Goal: Task Accomplishment & Management: Manage account settings

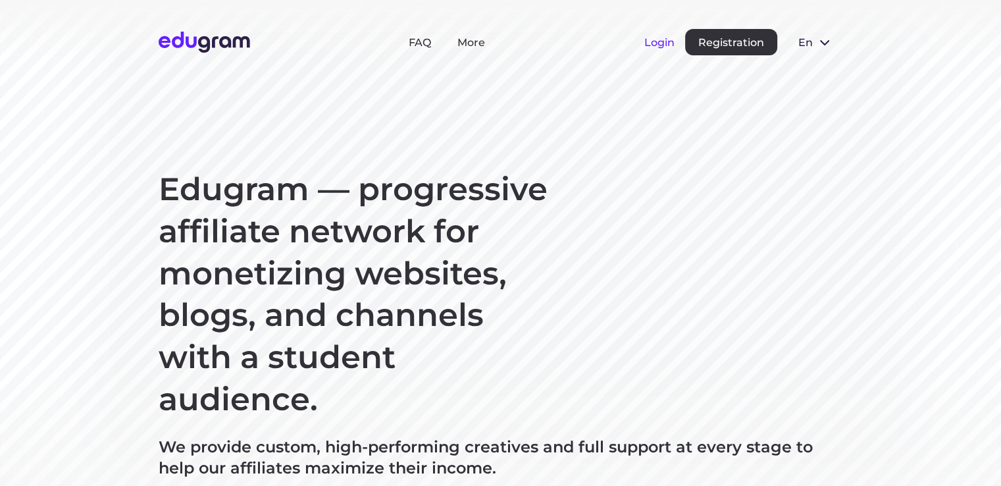
click at [657, 42] on button "Login" at bounding box center [659, 42] width 30 height 13
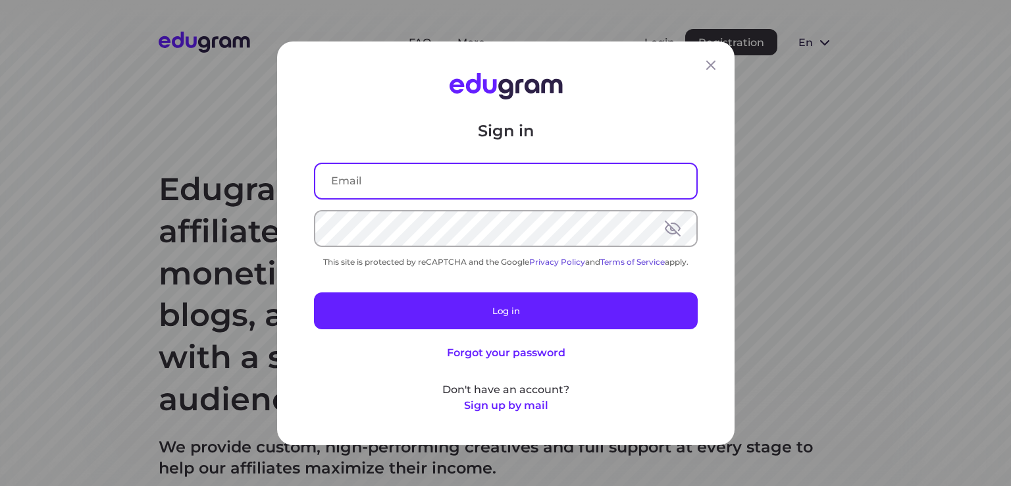
click at [444, 189] on input "text" at bounding box center [505, 180] width 381 height 34
type input "[EMAIL_ADDRESS][DOMAIN_NAME]"
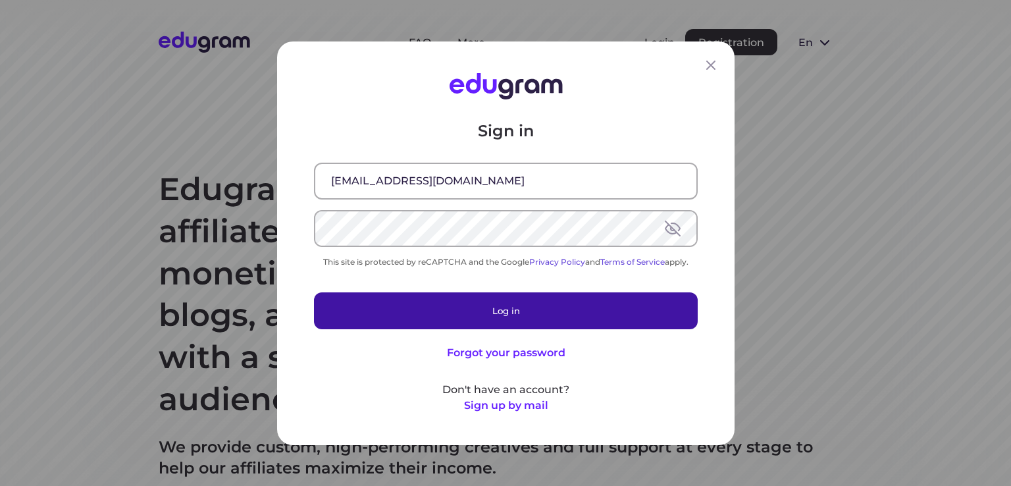
click at [507, 325] on button "Log in" at bounding box center [506, 310] width 384 height 37
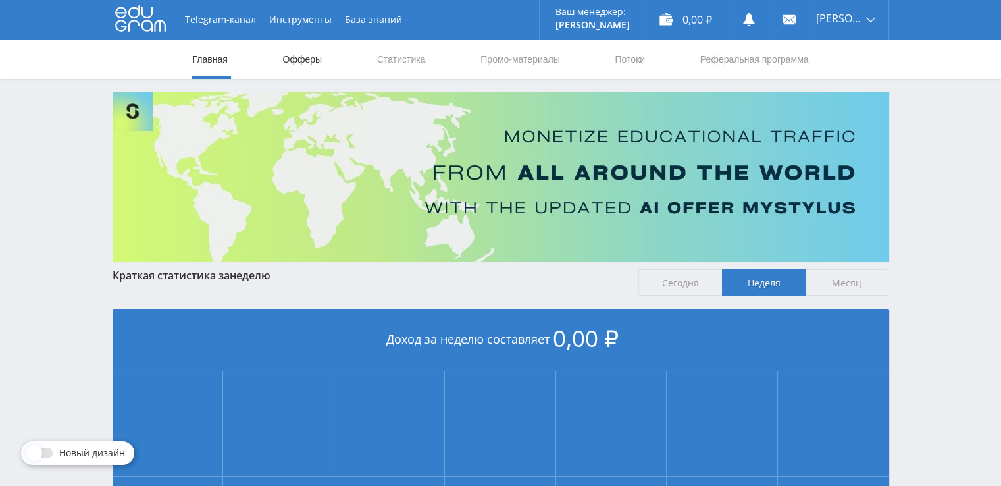
click at [315, 62] on link "Офферы" at bounding box center [303, 58] width 42 height 39
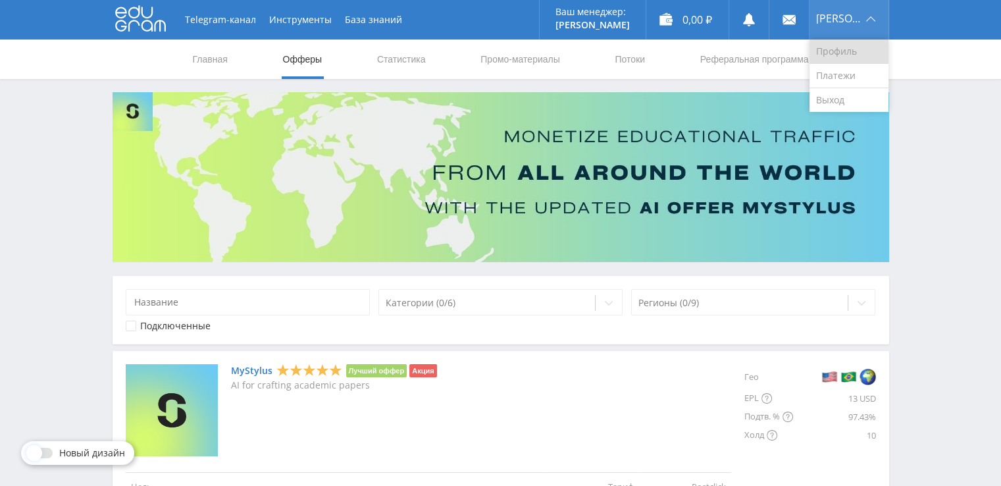
click at [837, 43] on link "Профиль" at bounding box center [849, 51] width 79 height 24
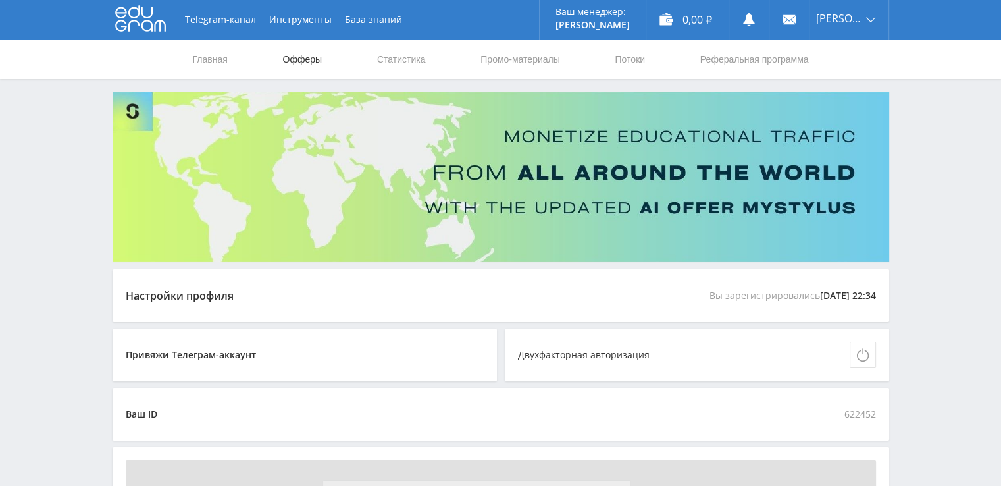
click at [303, 59] on link "Офферы" at bounding box center [303, 58] width 42 height 39
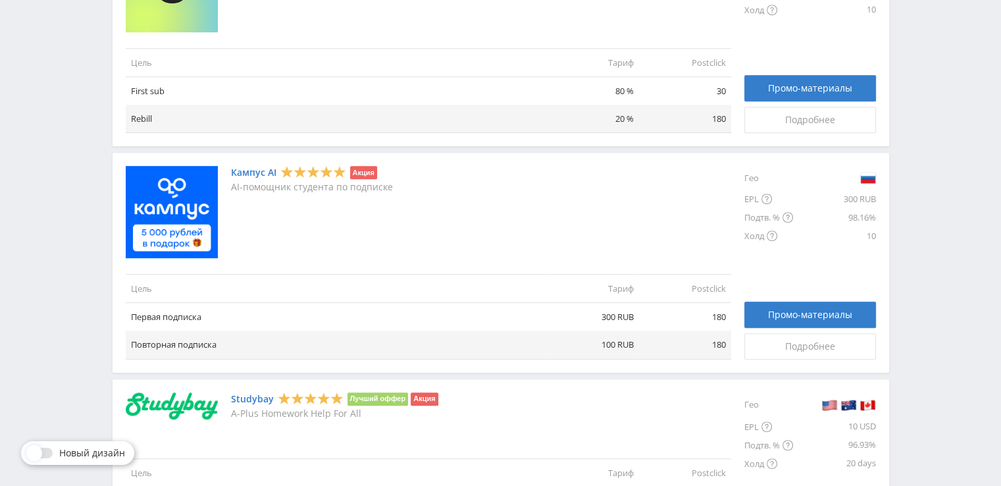
scroll to position [654, 0]
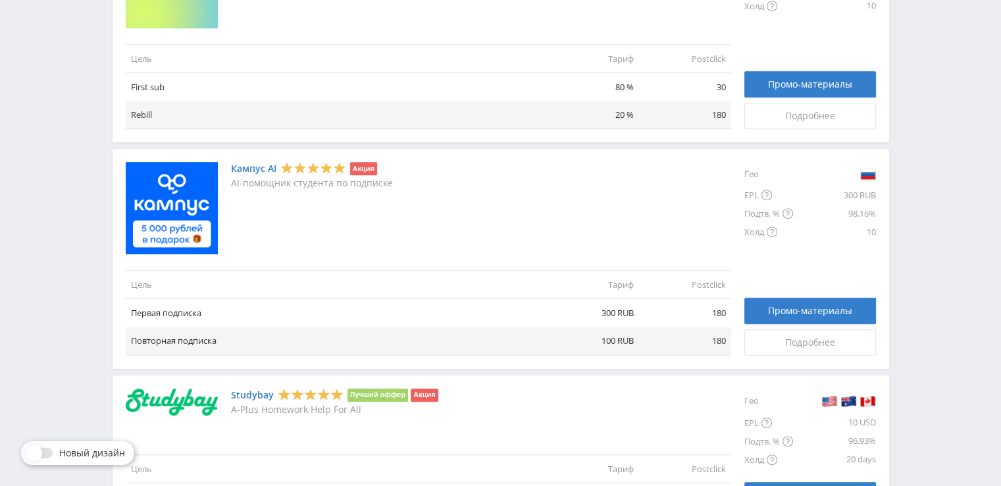
click at [587, 240] on div "Кампус AI Акция AI-помощник студента по подписке" at bounding box center [429, 208] width 606 height 92
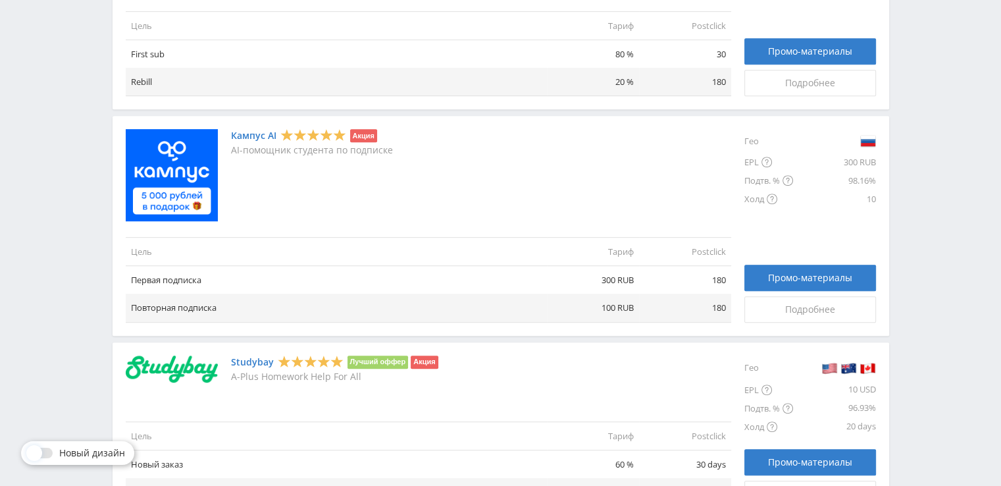
scroll to position [690, 0]
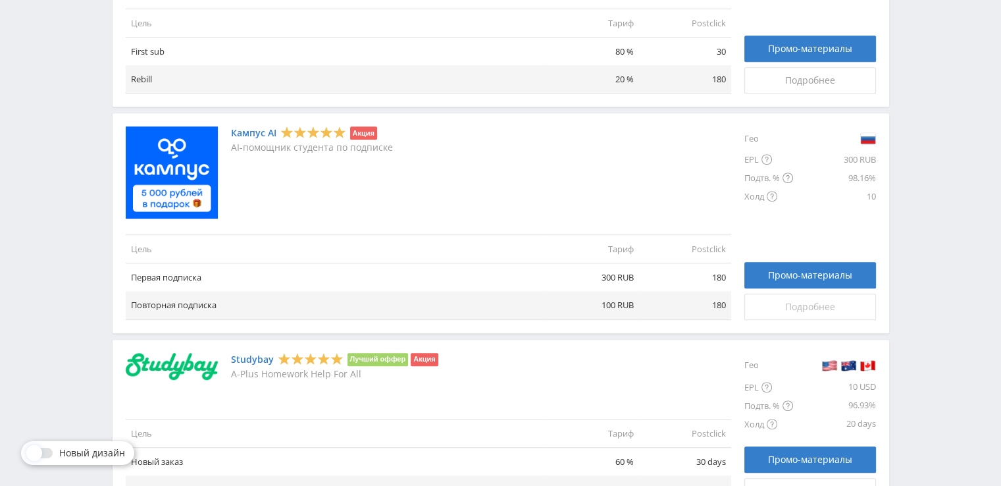
click at [768, 309] on div "Подробнее" at bounding box center [810, 306] width 99 height 11
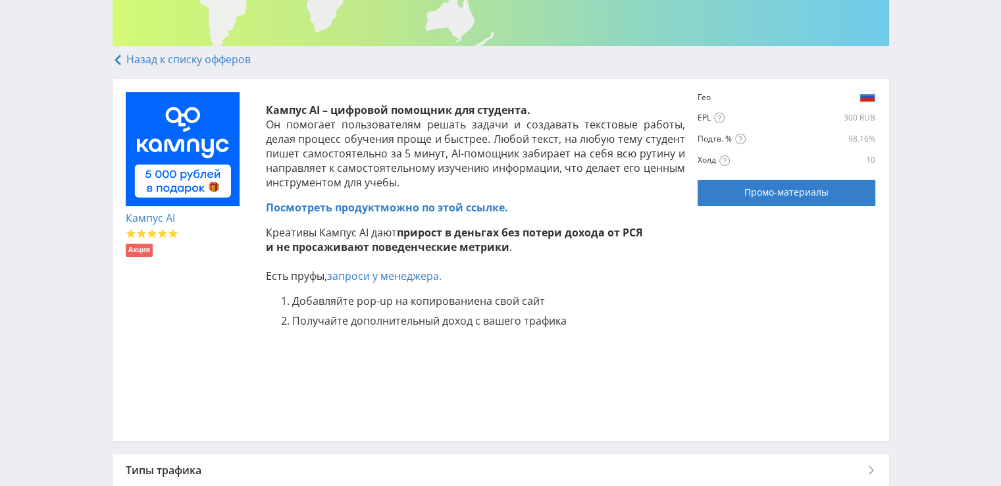
scroll to position [221, 0]
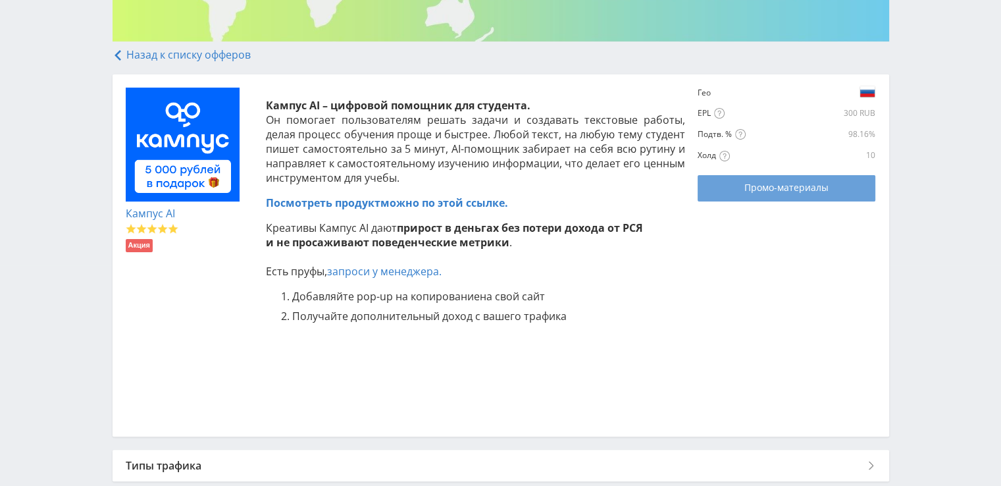
click at [724, 193] on div "Промо-материалы" at bounding box center [786, 187] width 145 height 11
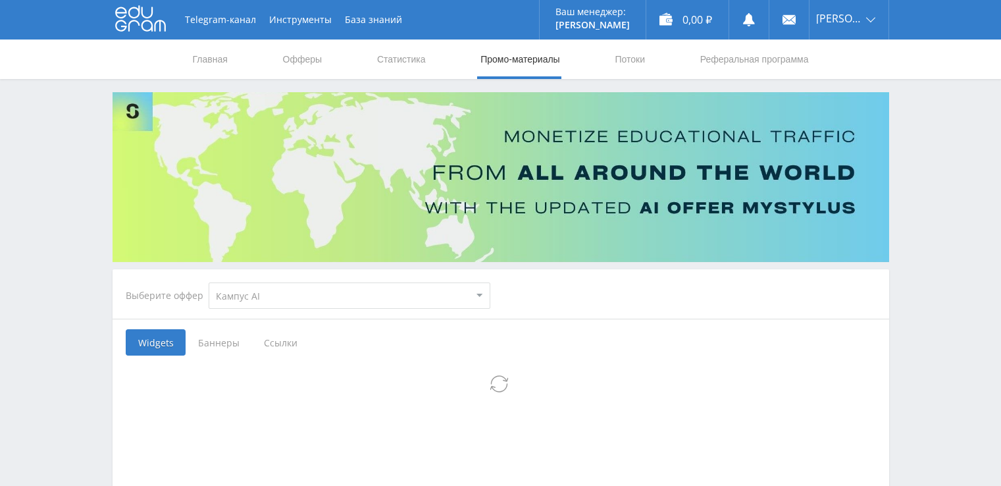
select select "340"
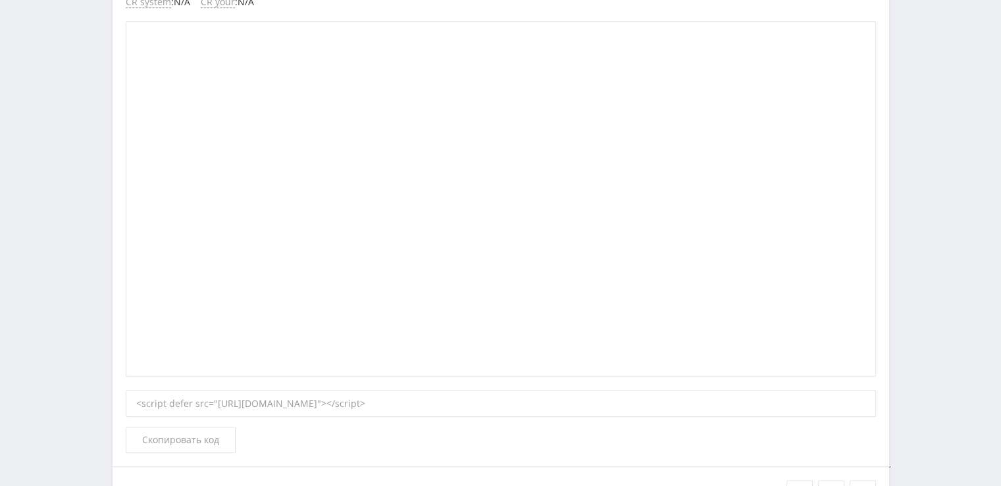
scroll to position [1097, 0]
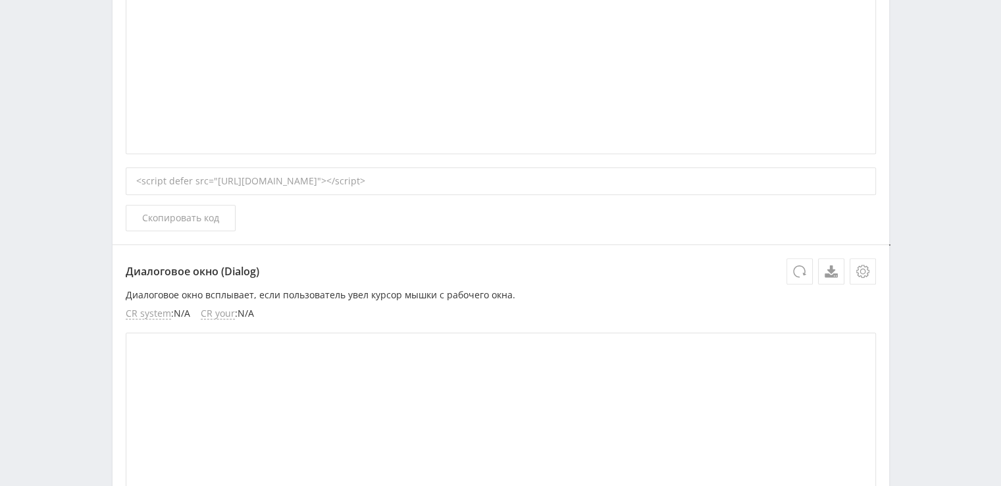
scroll to position [787, 0]
click at [362, 174] on div "<script defer src="https://eduforms.org/partnersforms/widget/?component=chat&re…" at bounding box center [501, 179] width 750 height 28
copy div "<script defer src="https://eduforms.org/partnersforms/widget/?component=chat&re…"
click at [473, 185] on div "<script defer src="https://eduforms.org/partnersforms/widget/?component=chat&re…" at bounding box center [501, 179] width 750 height 28
click at [238, 179] on div "<script defer src="https://eduforms.org/partnersforms/widget/?component=chat&re…" at bounding box center [501, 179] width 750 height 28
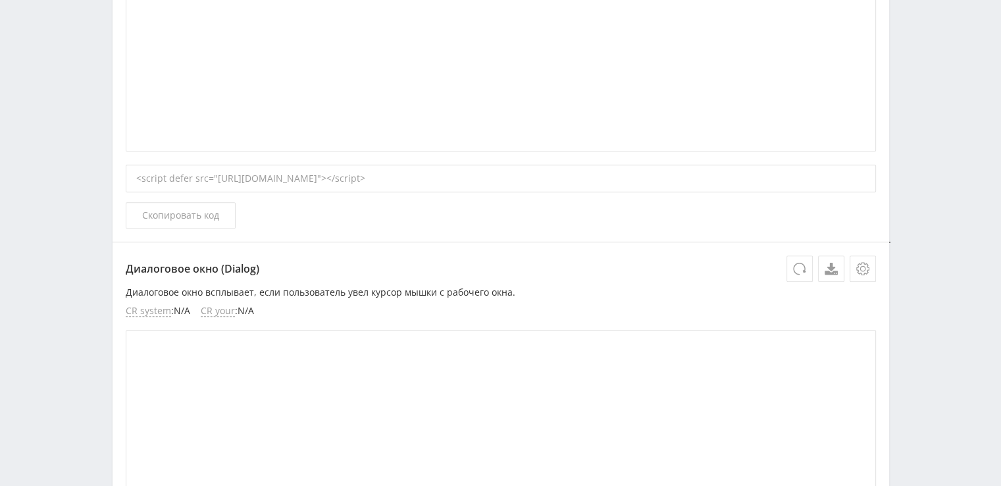
click at [217, 179] on div "<script defer src="https://eduforms.org/partnersforms/widget/?component=chat&re…" at bounding box center [501, 179] width 750 height 28
click at [228, 180] on div "<script defer src="https://eduforms.org/partnersforms/widget/?component=chat&re…" at bounding box center [501, 179] width 750 height 28
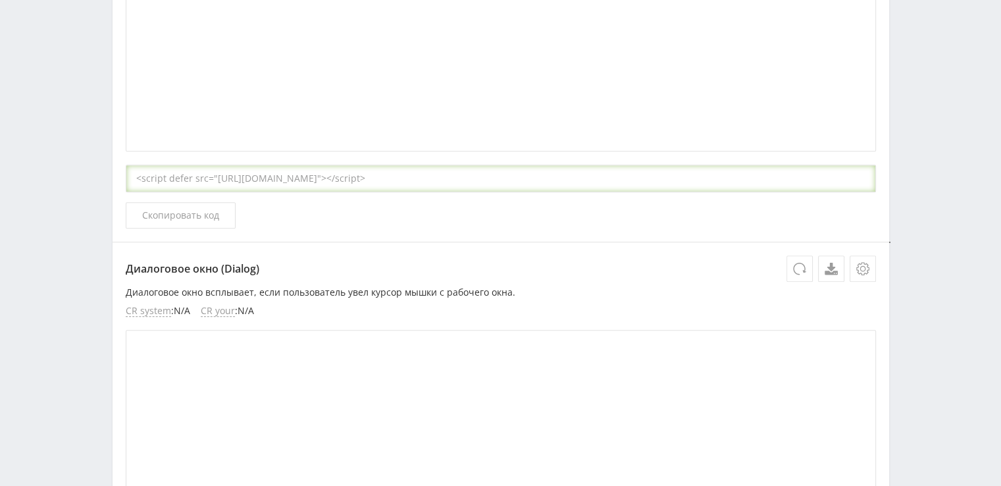
click at [228, 180] on div "<script defer src="https://eduforms.org/partnersforms/widget/?component=chat&re…" at bounding box center [501, 179] width 750 height 28
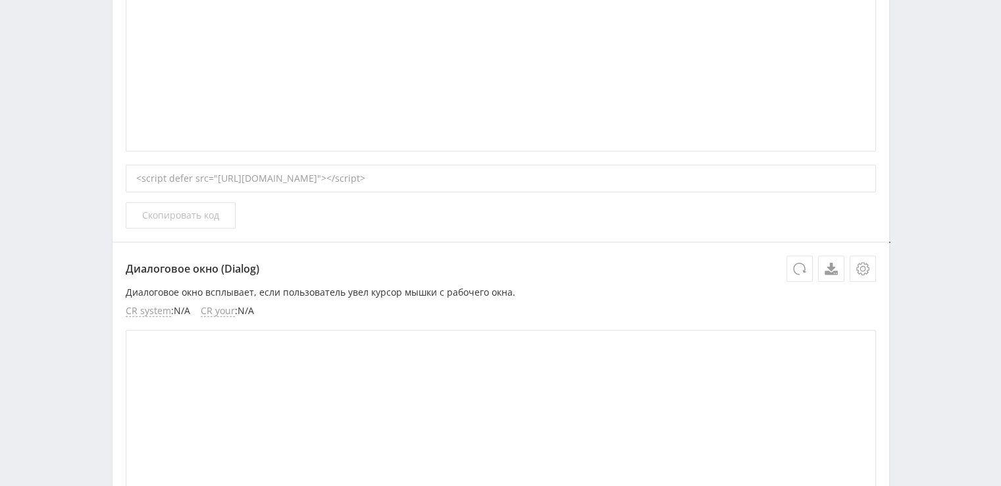
click at [211, 217] on span "Скопировать код" at bounding box center [180, 215] width 77 height 11
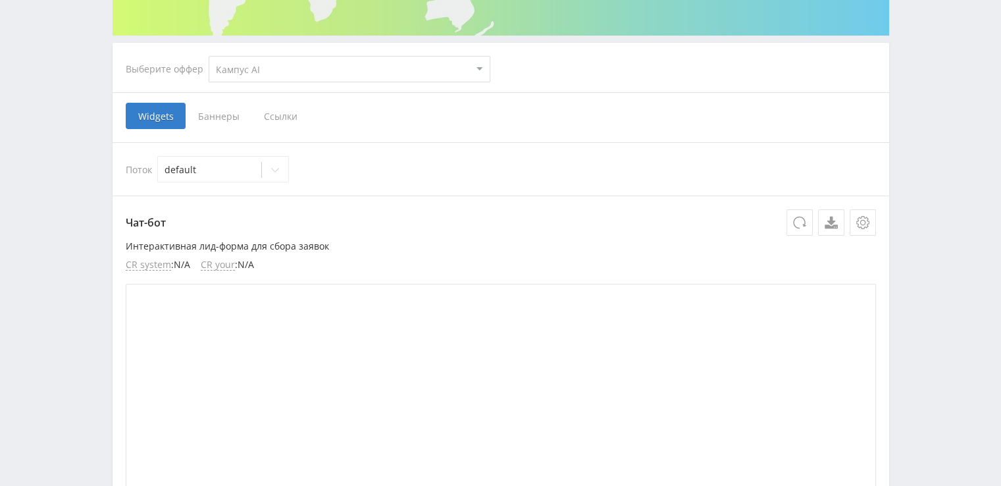
scroll to position [0, 0]
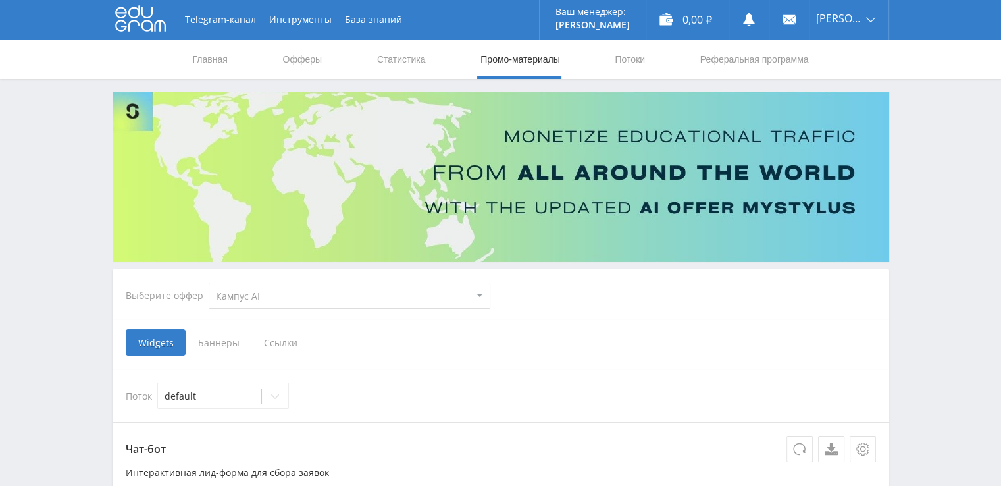
click at [303, 301] on select "MyStylus MyStylus - Revshare Кампус AI Studybay Автор24 Studybay Brazil Автор24…" at bounding box center [350, 295] width 282 height 26
click at [300, 61] on link "Офферы" at bounding box center [303, 58] width 42 height 39
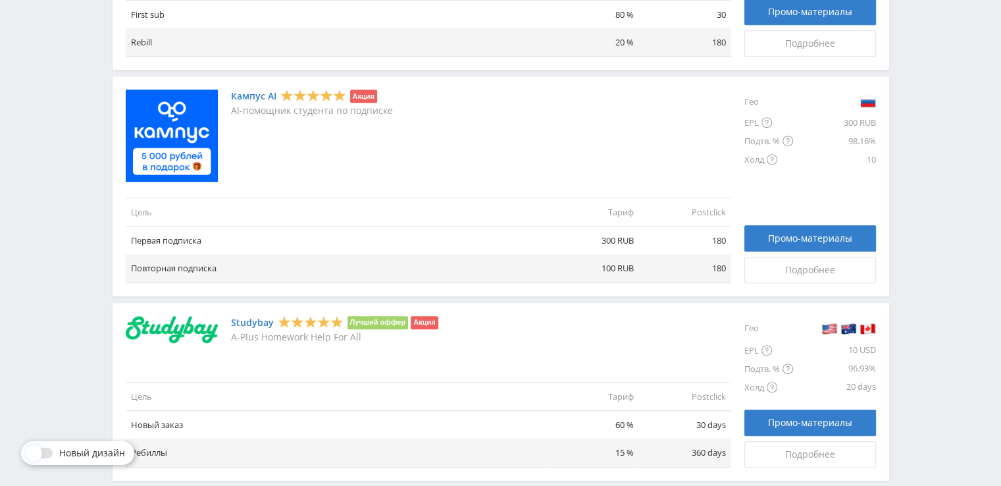
scroll to position [723, 0]
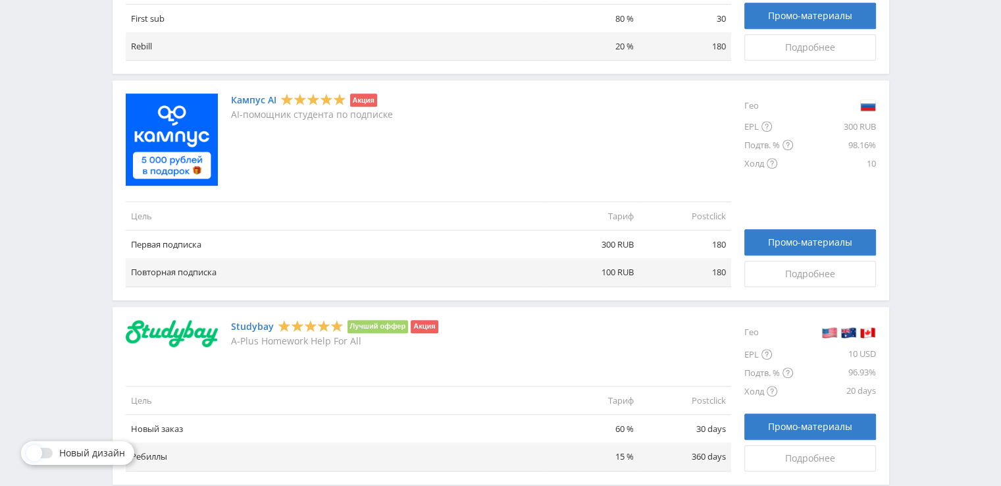
click at [248, 101] on link "Кампус AI" at bounding box center [253, 100] width 45 height 11
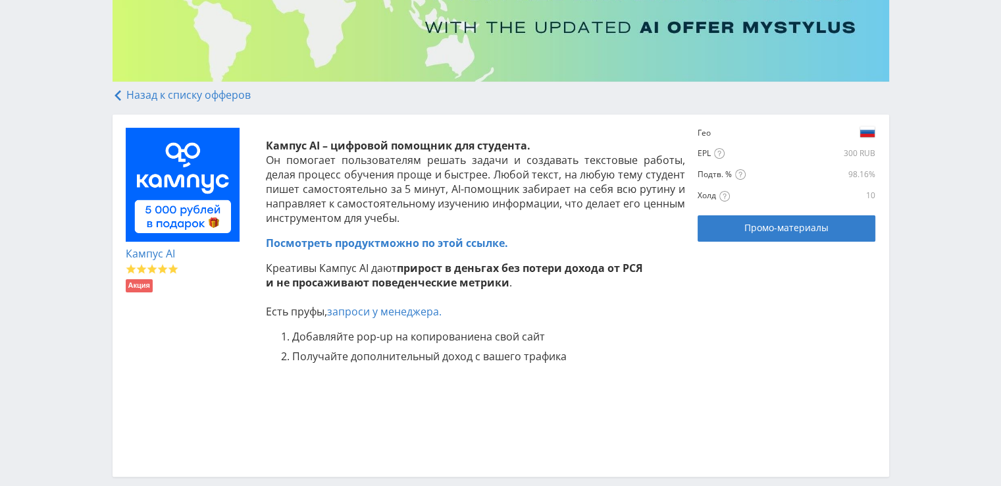
scroll to position [340, 0]
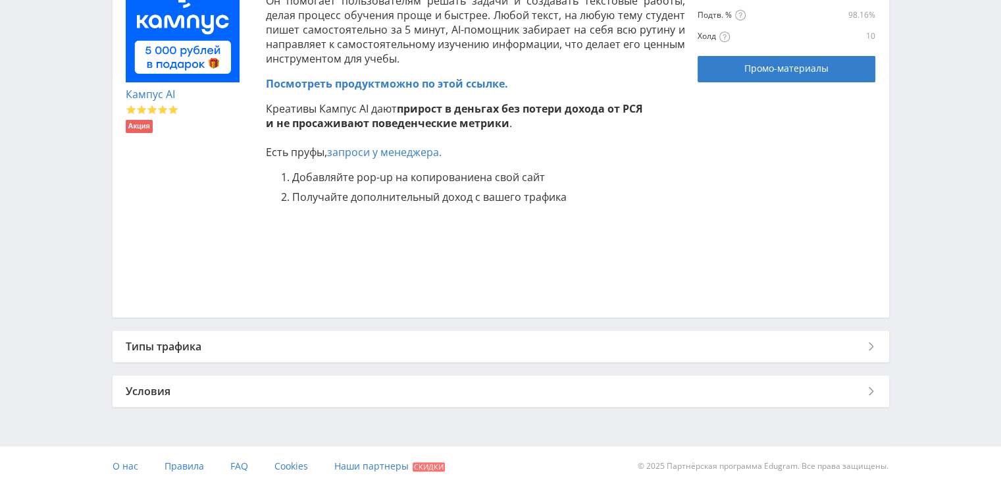
click at [385, 346] on div "Типы трафика" at bounding box center [501, 346] width 777 height 32
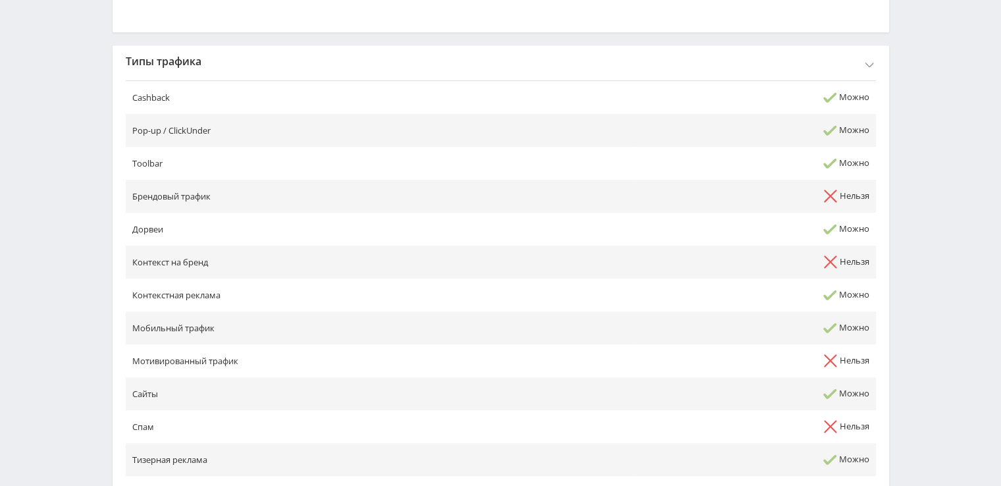
scroll to position [574, 0]
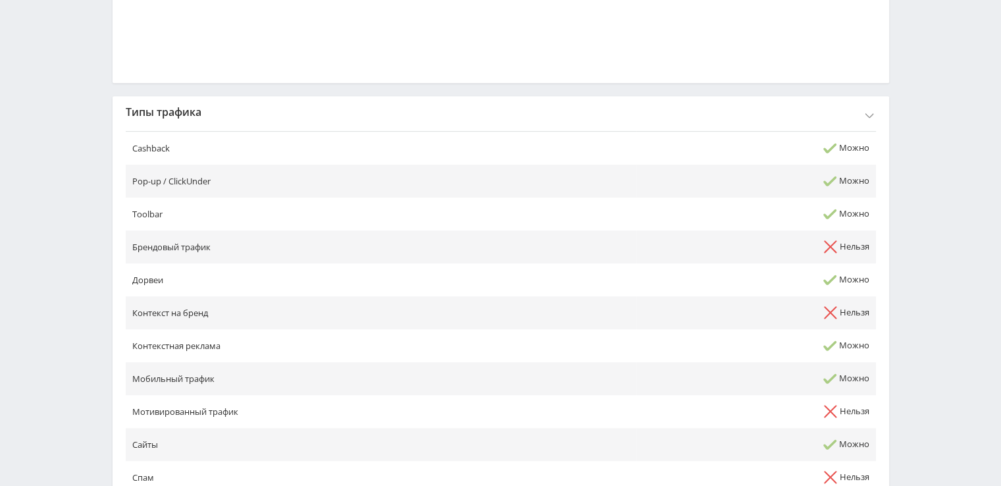
click at [288, 122] on div "Типы трафика" at bounding box center [501, 112] width 777 height 32
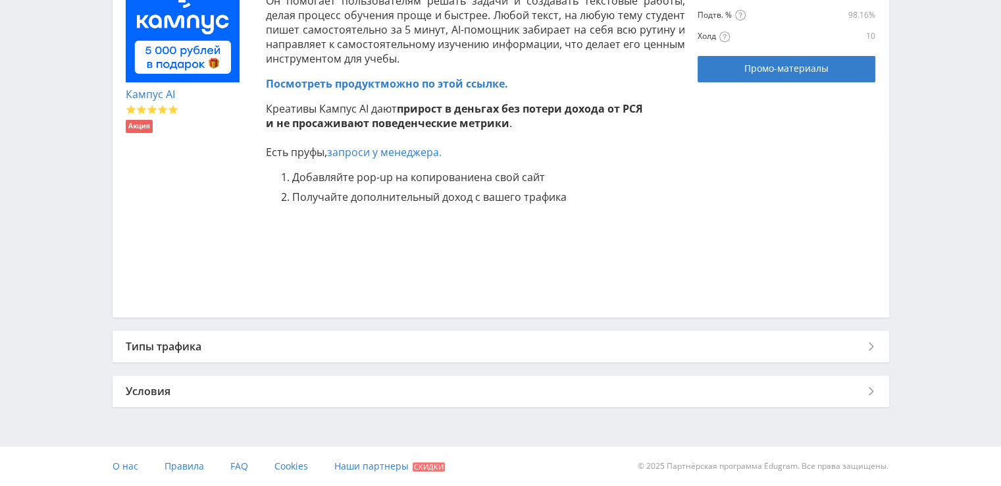
scroll to position [340, 0]
click at [255, 398] on div "Условия" at bounding box center [501, 391] width 777 height 32
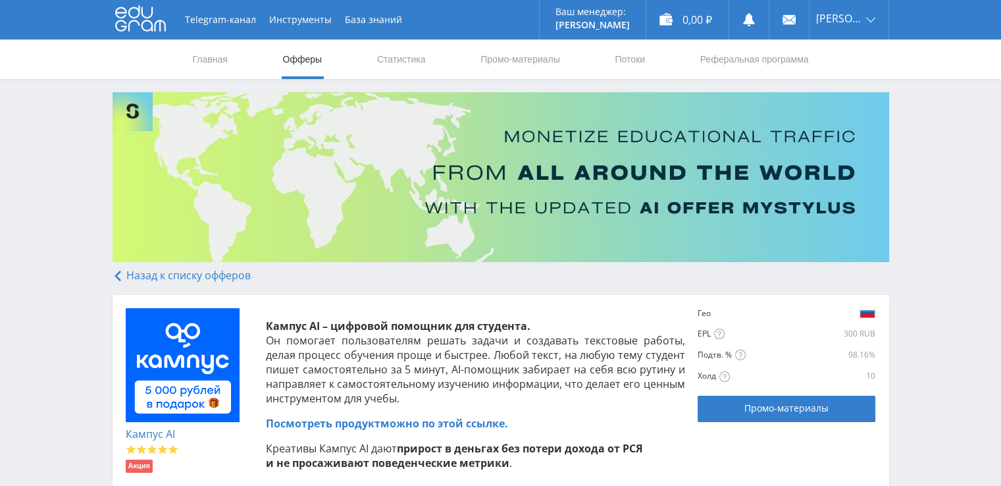
scroll to position [353, 0]
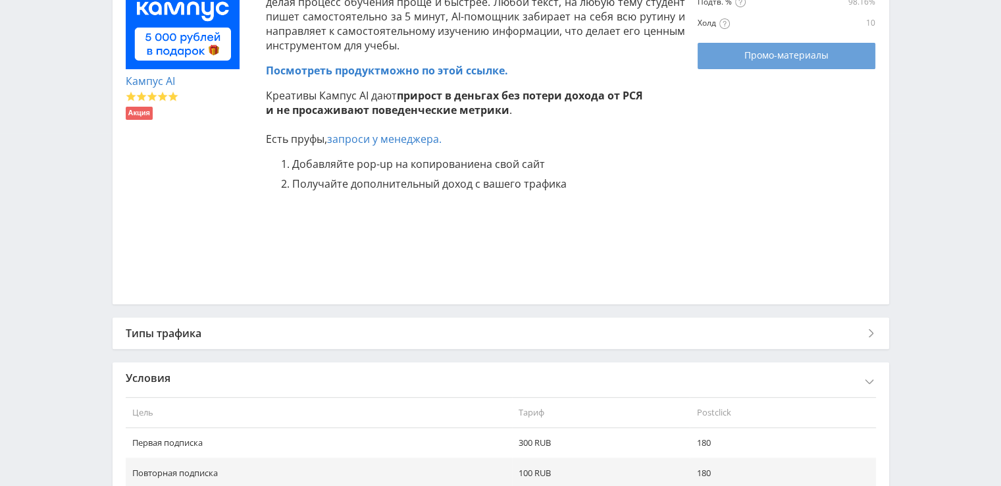
click at [785, 51] on span "Промо-материалы" at bounding box center [787, 55] width 84 height 11
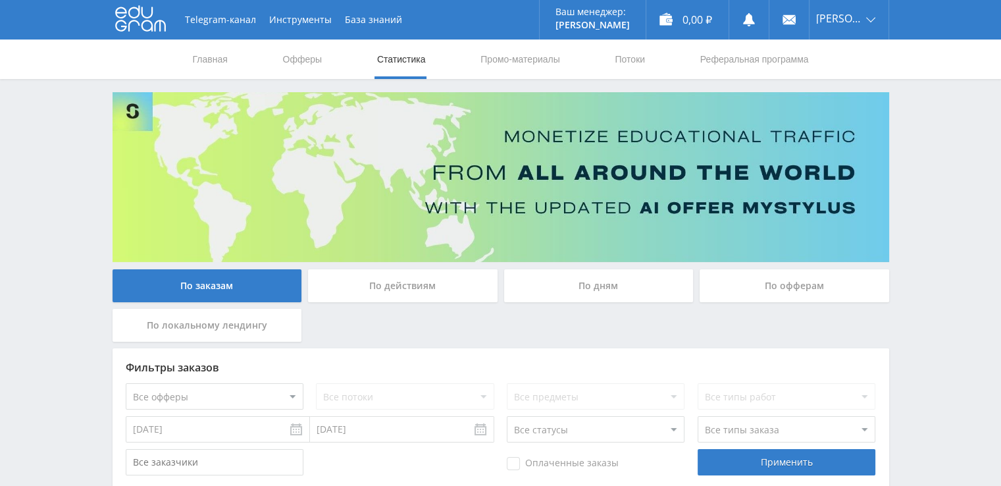
scroll to position [75, 0]
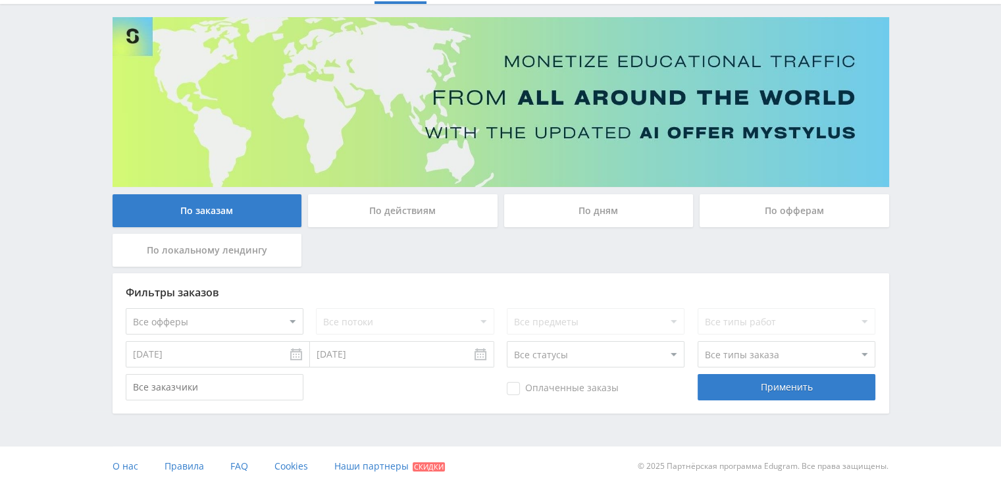
click at [445, 201] on div "По действиям" at bounding box center [403, 210] width 190 height 33
click at [0, 0] on input "По действиям" at bounding box center [0, 0] width 0 height 0
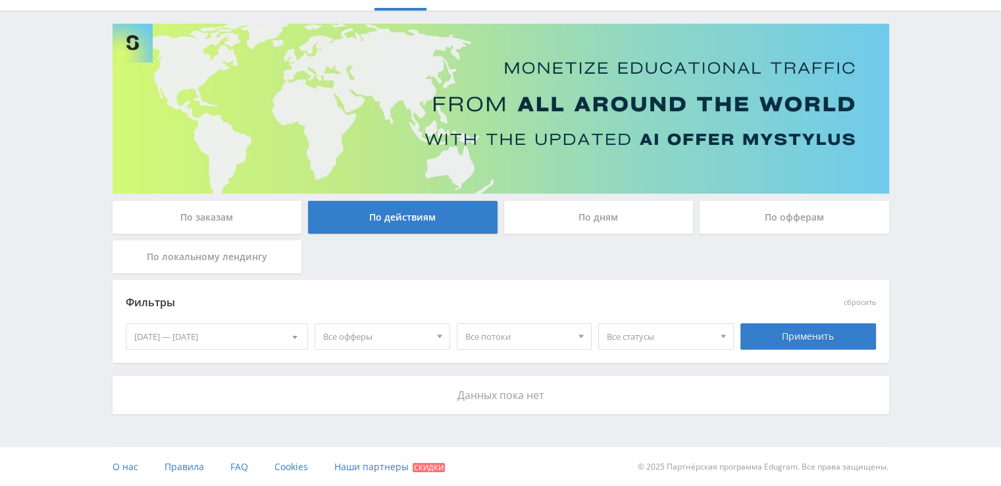
scroll to position [55, 0]
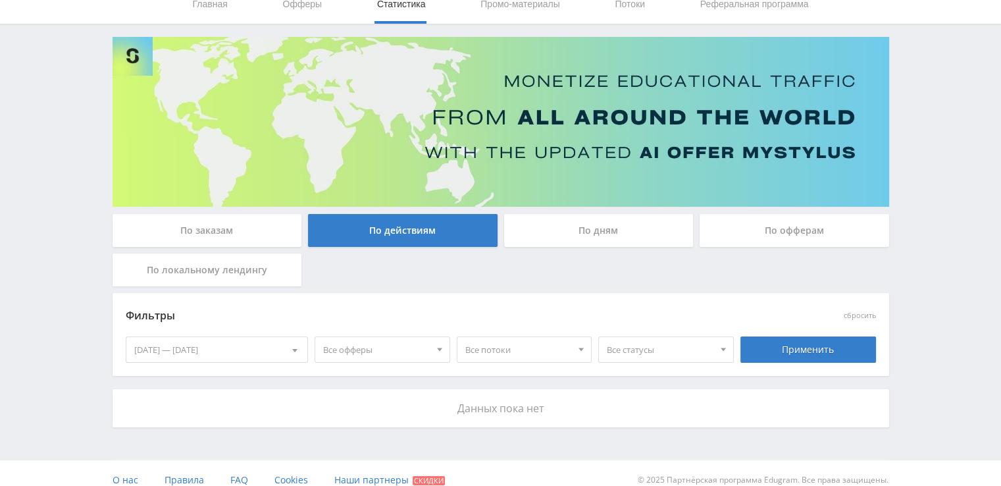
click at [409, 354] on span "Все офферы" at bounding box center [376, 349] width 107 height 25
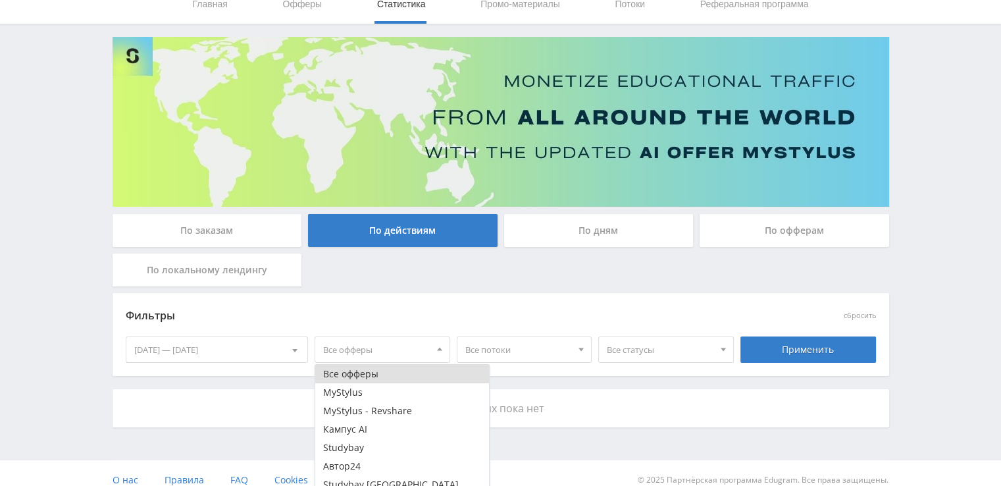
click at [409, 354] on span "Все офферы" at bounding box center [376, 349] width 107 height 25
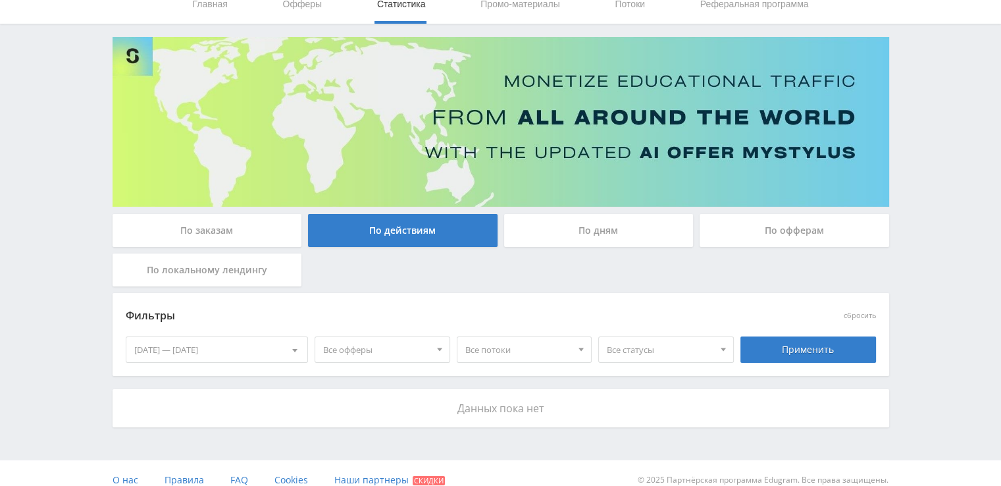
scroll to position [68, 0]
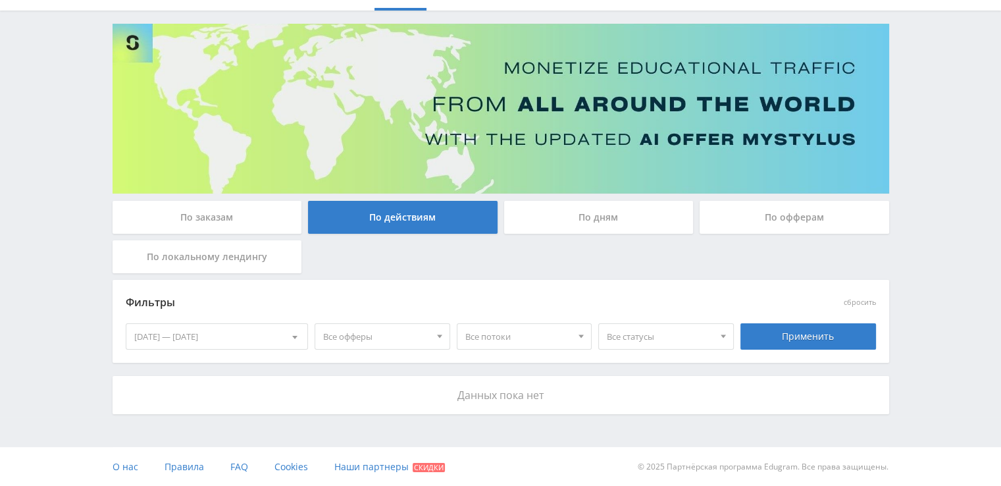
click at [402, 338] on span "Все офферы" at bounding box center [376, 336] width 107 height 25
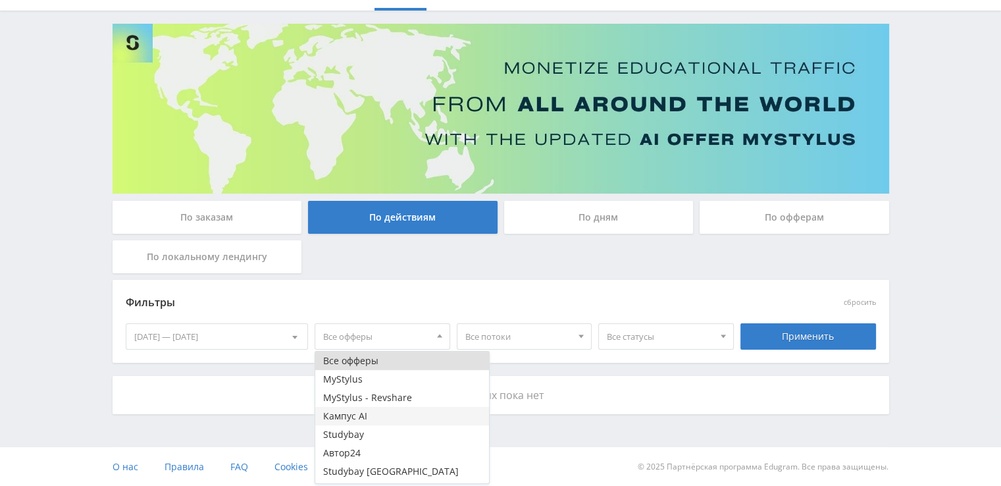
click at [363, 413] on button "Кампус AI" at bounding box center [402, 416] width 174 height 18
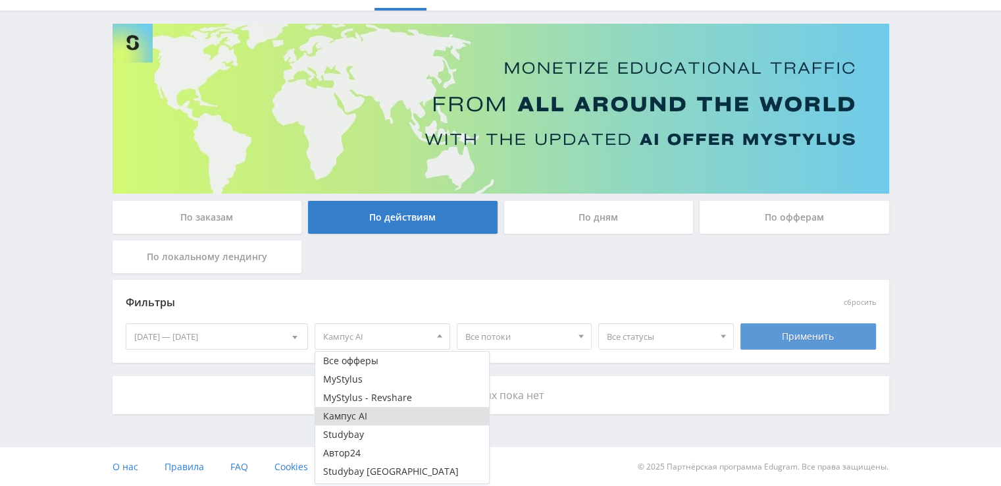
click at [755, 336] on div "Применить" at bounding box center [809, 336] width 136 height 26
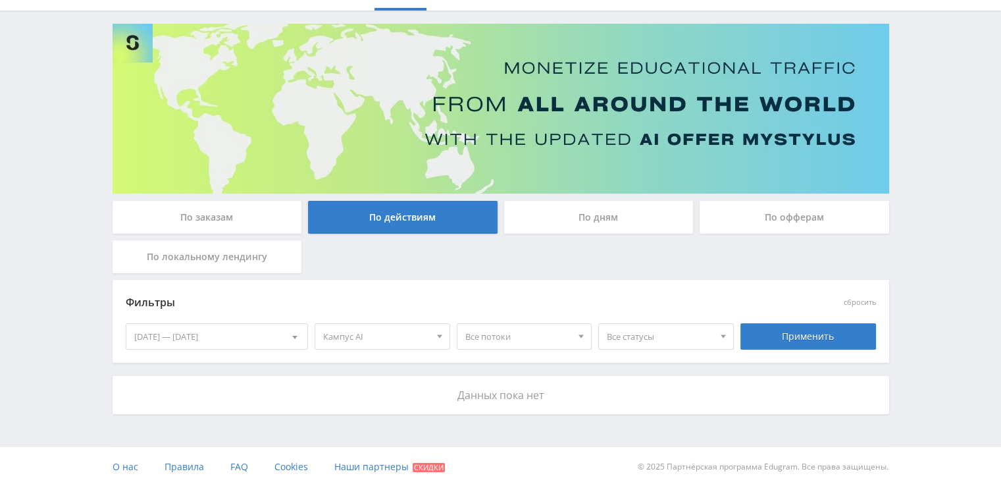
click at [369, 327] on span "Кампус AI" at bounding box center [376, 336] width 107 height 25
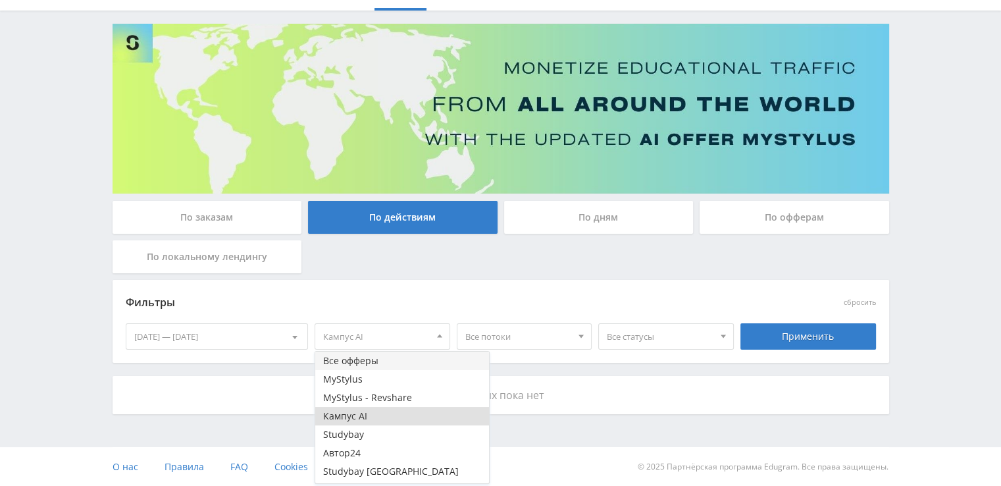
click at [369, 359] on button "Все офферы" at bounding box center [402, 361] width 174 height 18
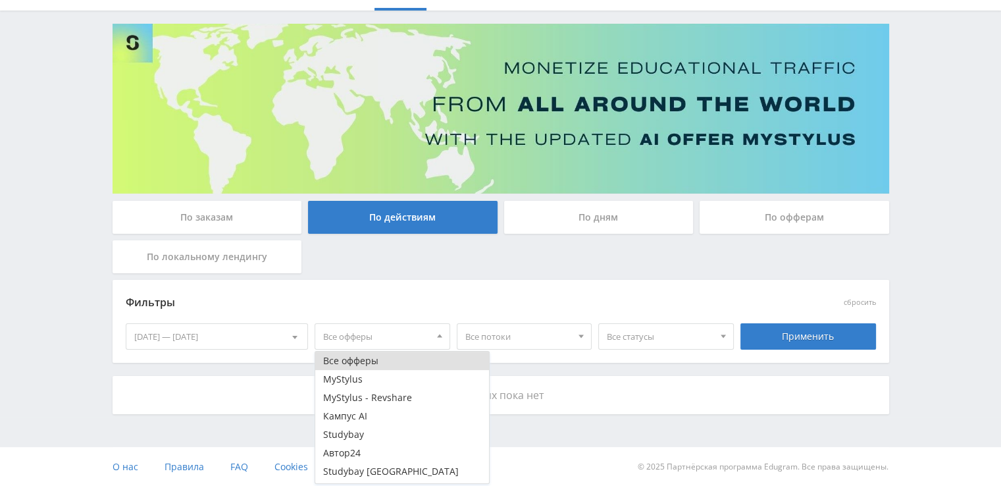
click at [550, 282] on div "Фильтры сбросить 11.09.2025 — 17.09.2025 Календарь Период Сентябрь, 2025 Пн Вт …" at bounding box center [501, 321] width 777 height 83
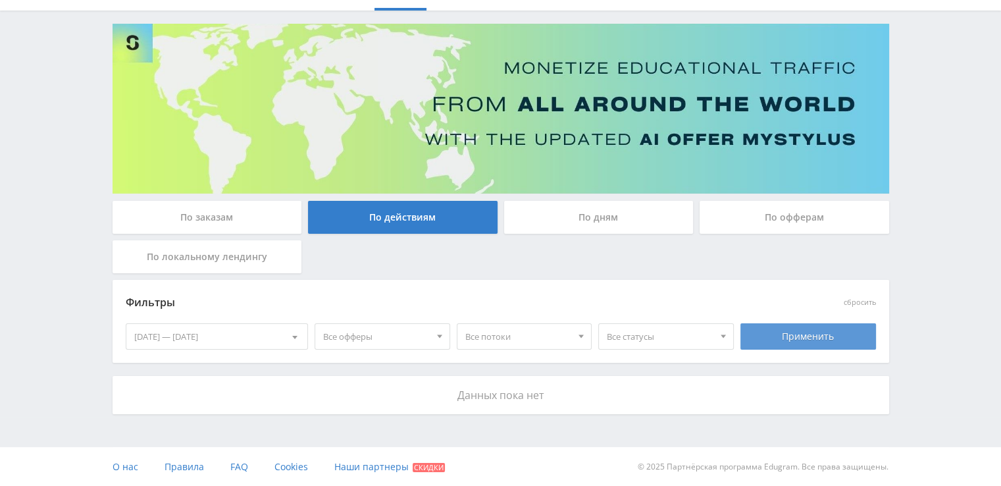
click at [804, 328] on div "Применить" at bounding box center [809, 336] width 136 height 26
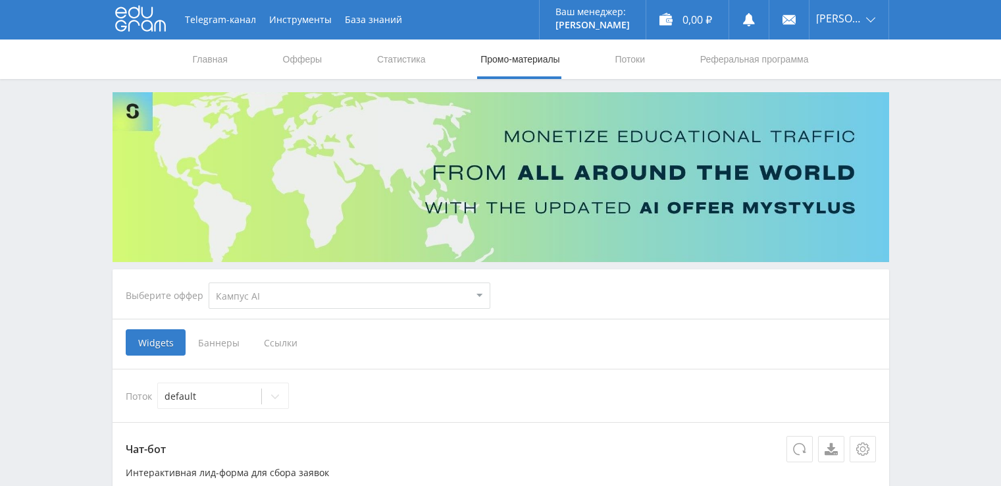
select select "340"
click at [302, 62] on link "Офферы" at bounding box center [303, 58] width 42 height 39
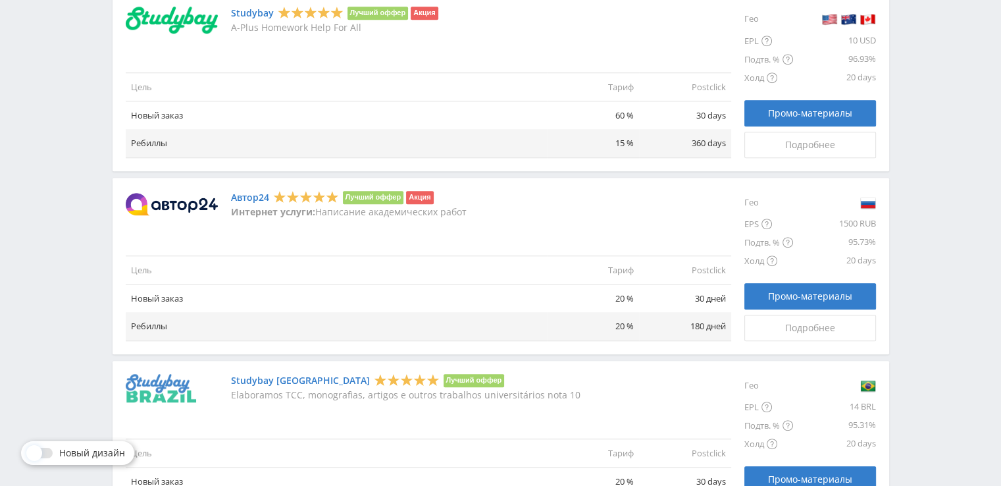
scroll to position [1032, 0]
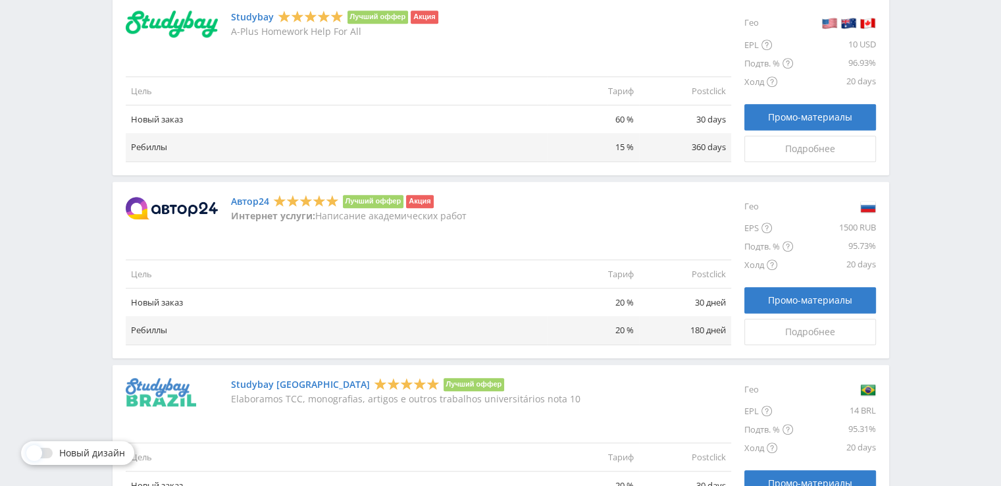
click at [253, 197] on link "Автор24" at bounding box center [250, 201] width 38 height 11
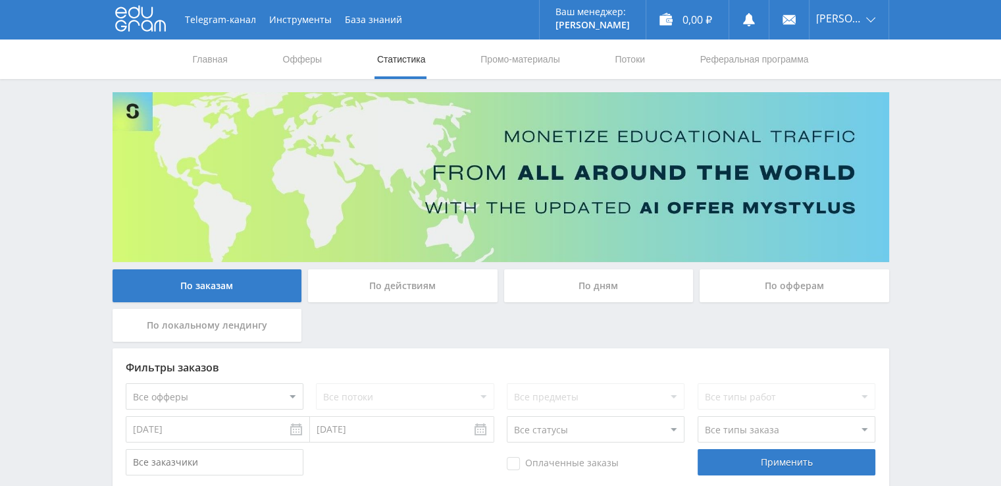
scroll to position [75, 0]
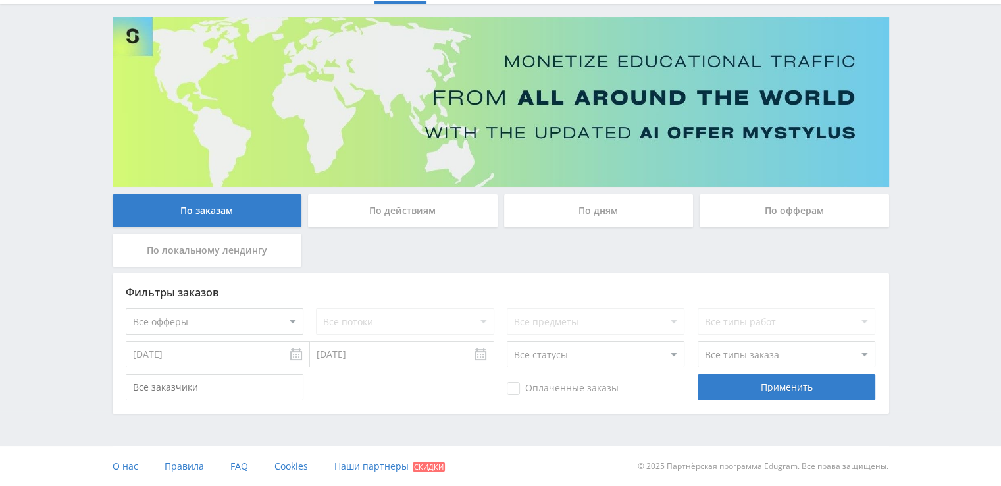
click at [423, 212] on div "По действиям" at bounding box center [403, 210] width 190 height 33
click at [0, 0] on input "По действиям" at bounding box center [0, 0] width 0 height 0
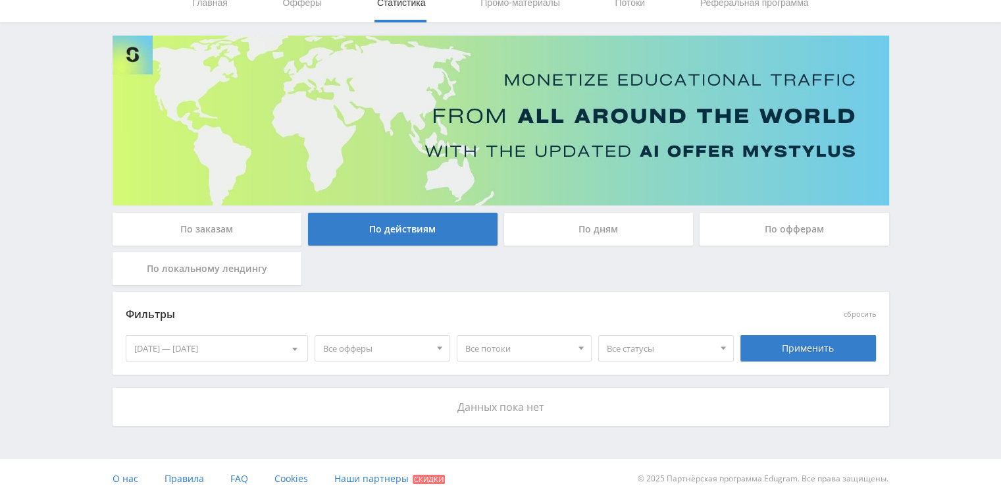
scroll to position [68, 0]
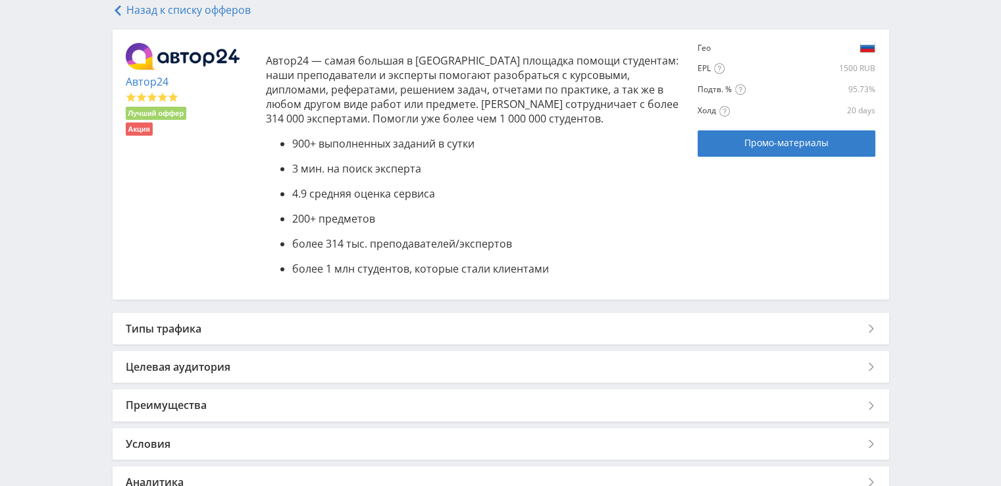
scroll to position [268, 0]
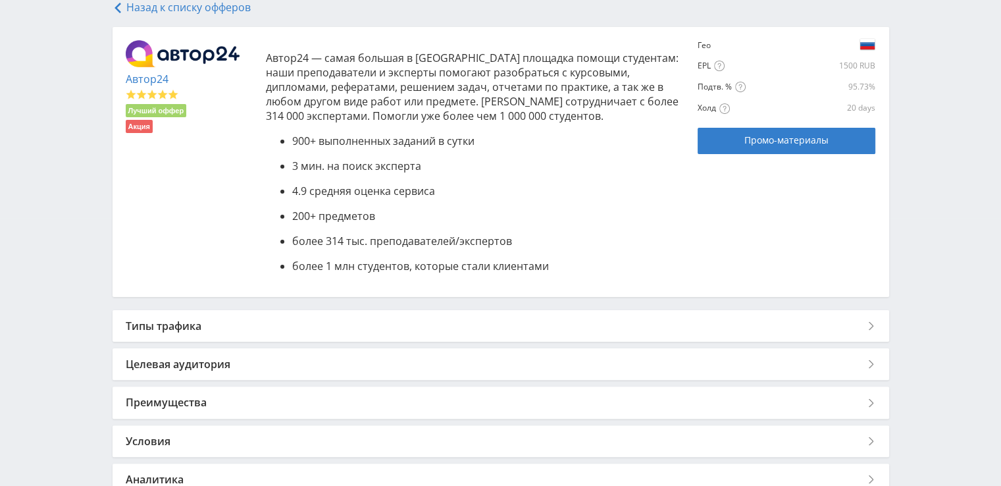
click at [293, 330] on div "Типы трафика" at bounding box center [501, 326] width 777 height 32
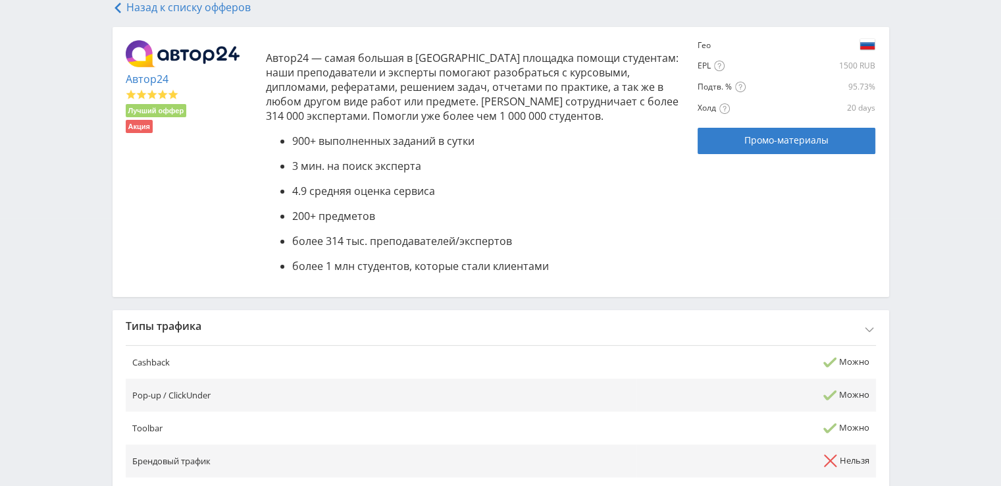
click at [293, 330] on div "Типы трафика" at bounding box center [501, 326] width 777 height 32
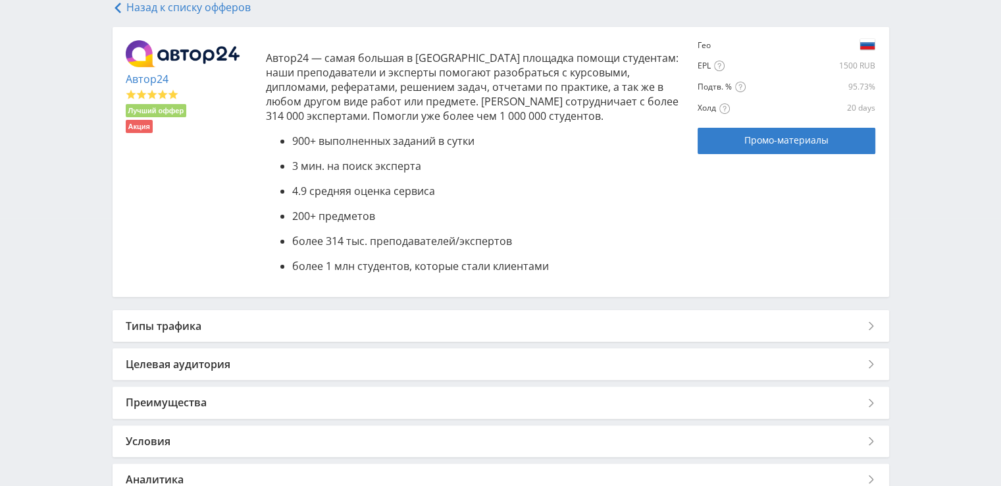
click at [293, 330] on div "Типы трафика" at bounding box center [501, 326] width 777 height 32
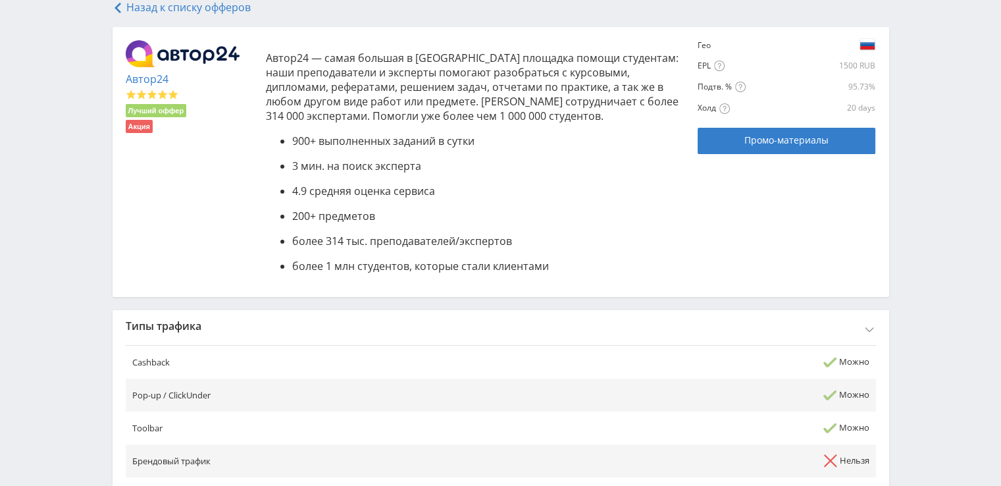
click at [293, 330] on div "Типы трафика" at bounding box center [501, 326] width 777 height 32
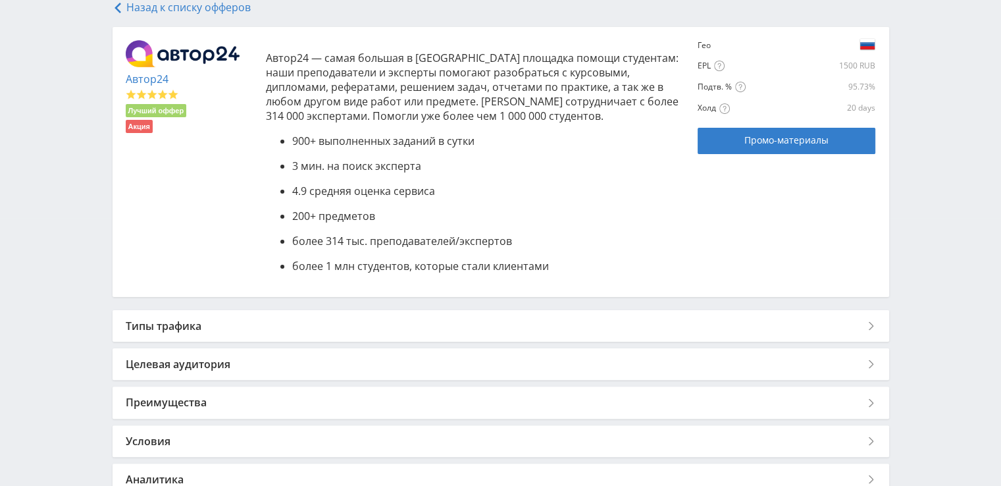
click at [276, 367] on div "Целевая аудитория" at bounding box center [501, 364] width 777 height 32
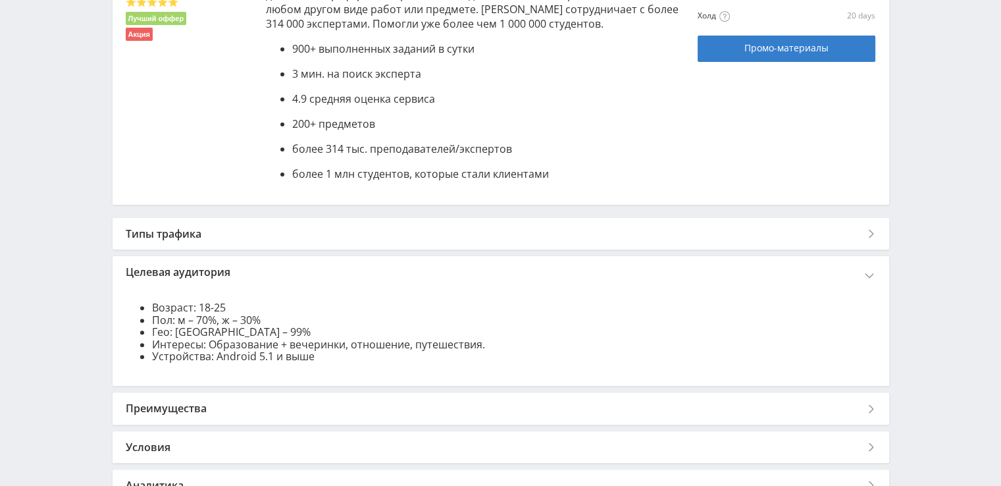
scroll to position [363, 0]
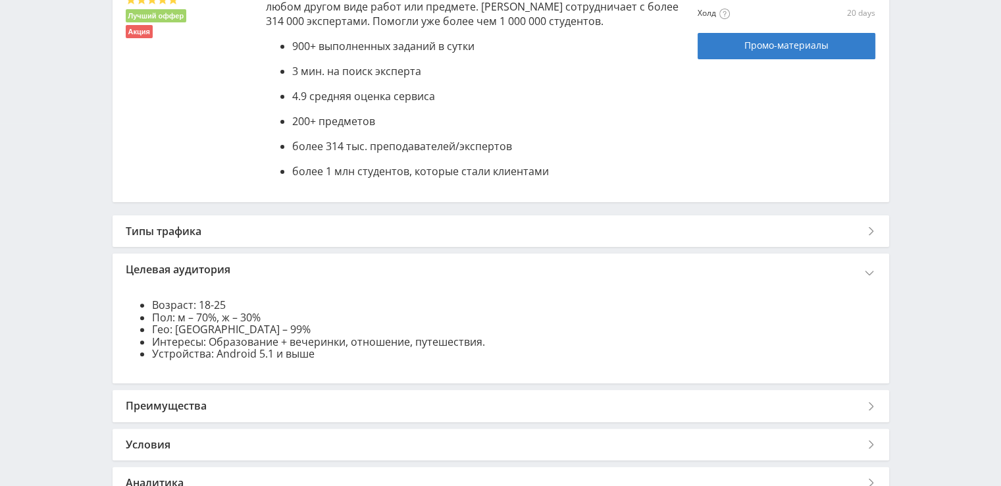
click at [292, 265] on div "Целевая аудитория" at bounding box center [501, 269] width 777 height 32
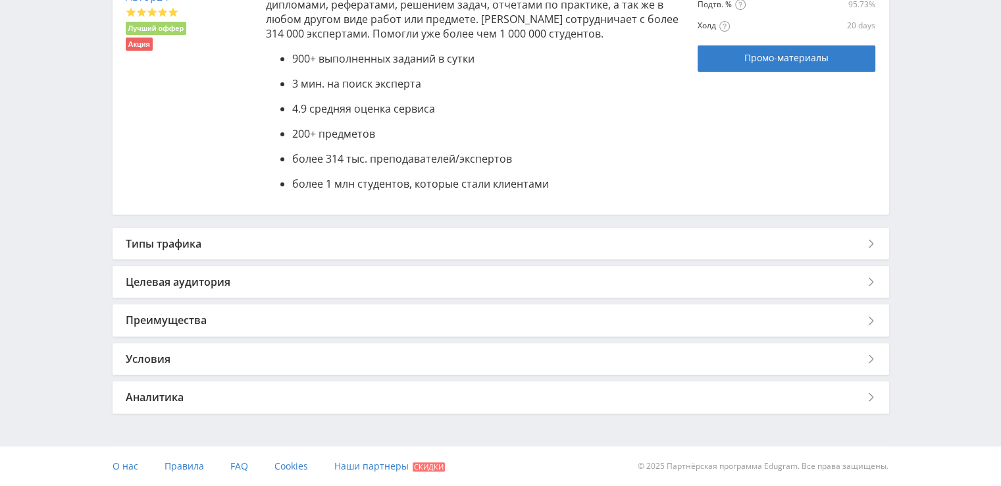
click at [292, 266] on div "Целевая аудитория" at bounding box center [501, 282] width 777 height 32
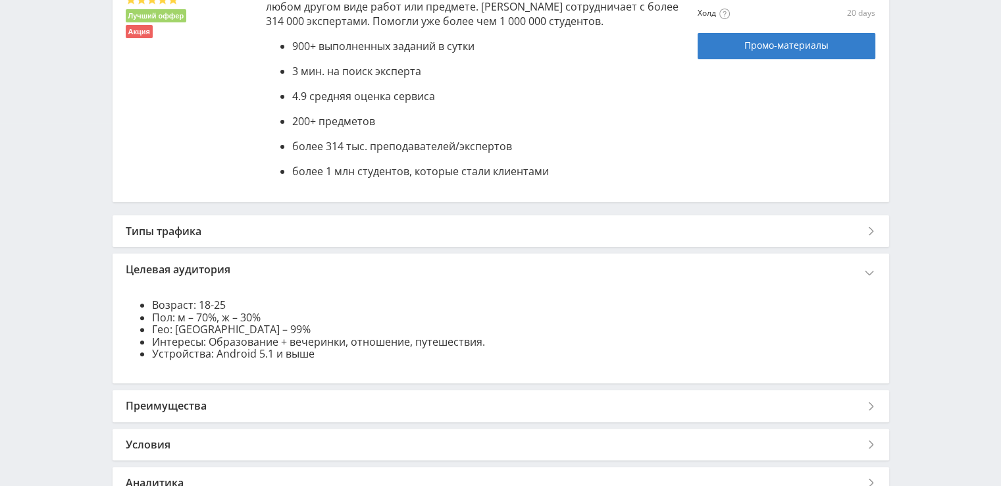
click at [264, 259] on div "Целевая аудитория" at bounding box center [501, 269] width 777 height 32
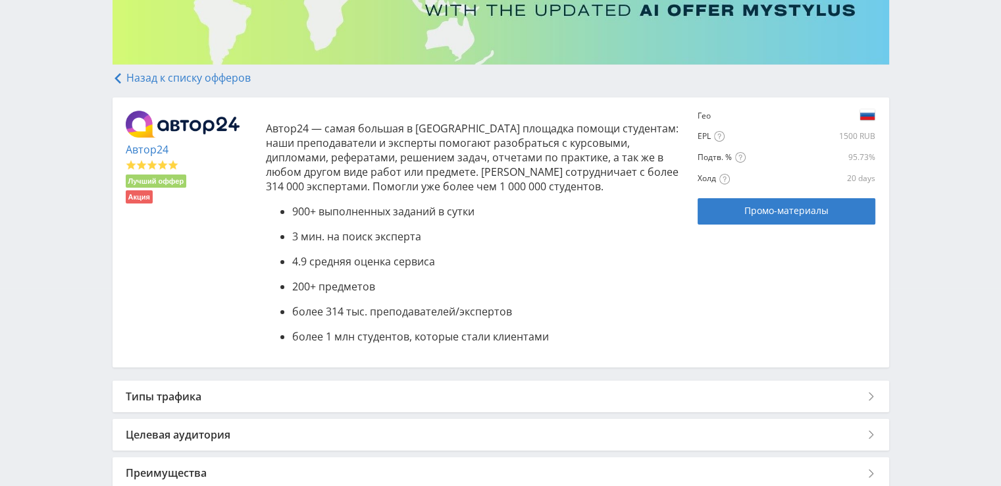
scroll to position [195, 0]
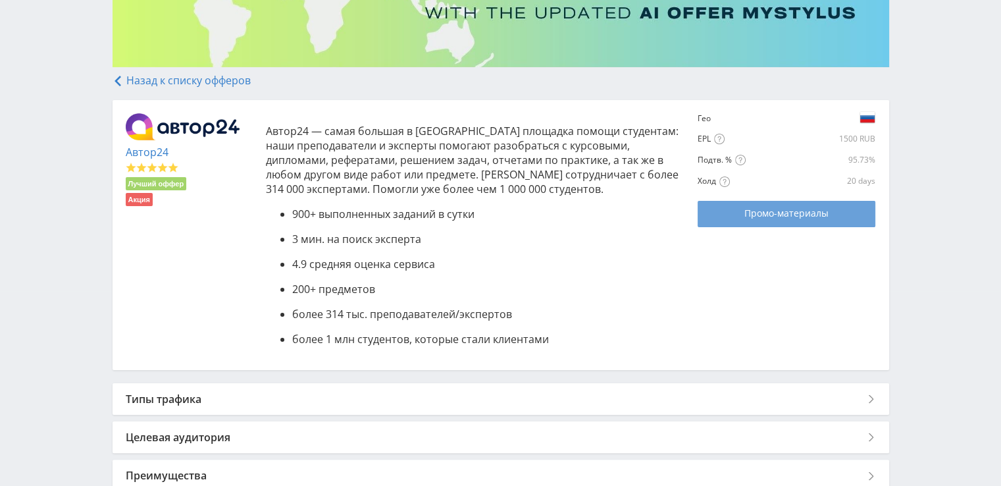
click at [723, 217] on div "Промо-материалы" at bounding box center [786, 213] width 145 height 11
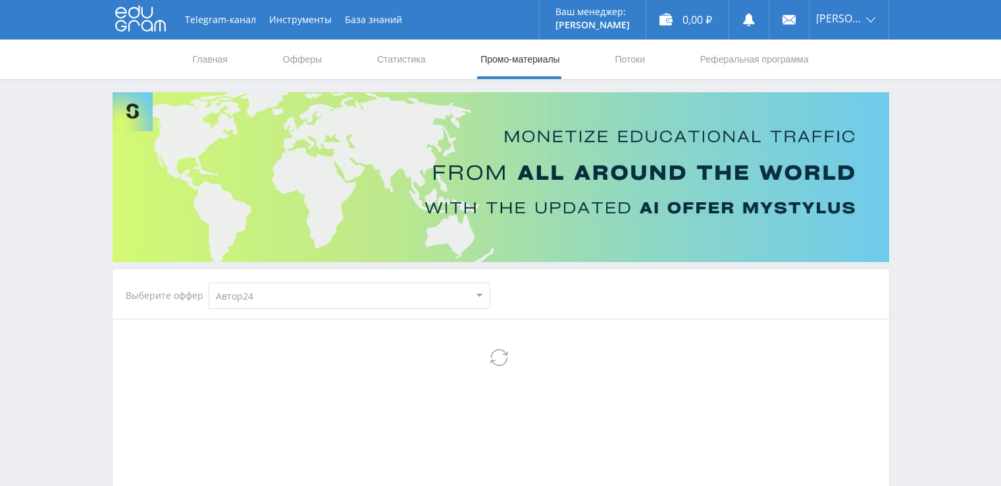
select select "1"
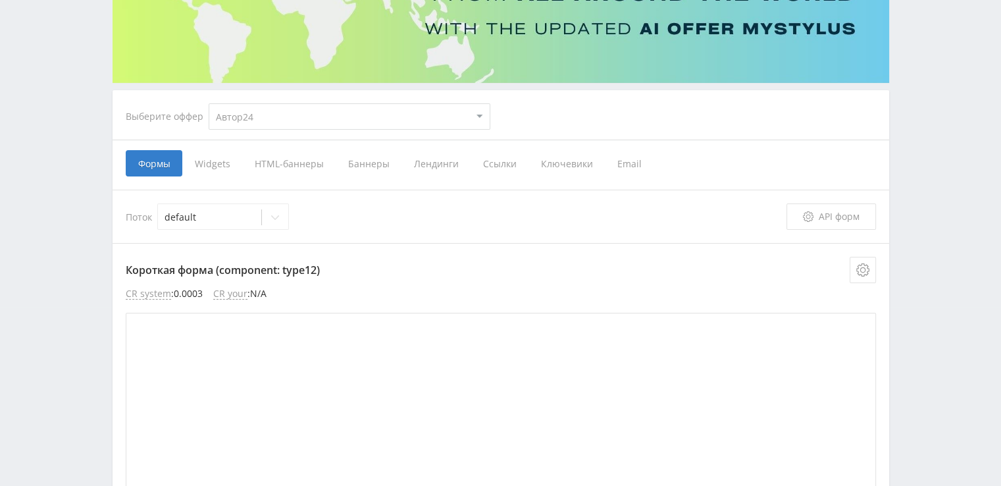
scroll to position [186, 0]
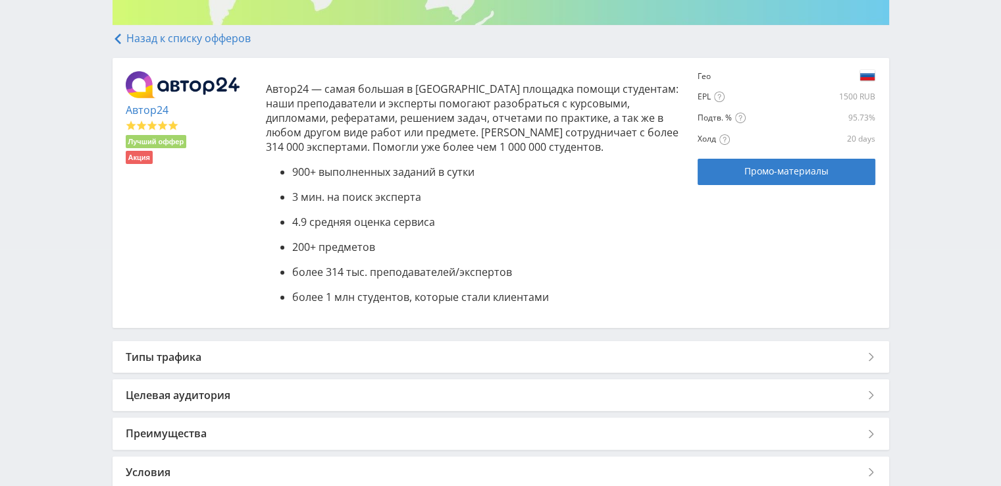
scroll to position [350, 0]
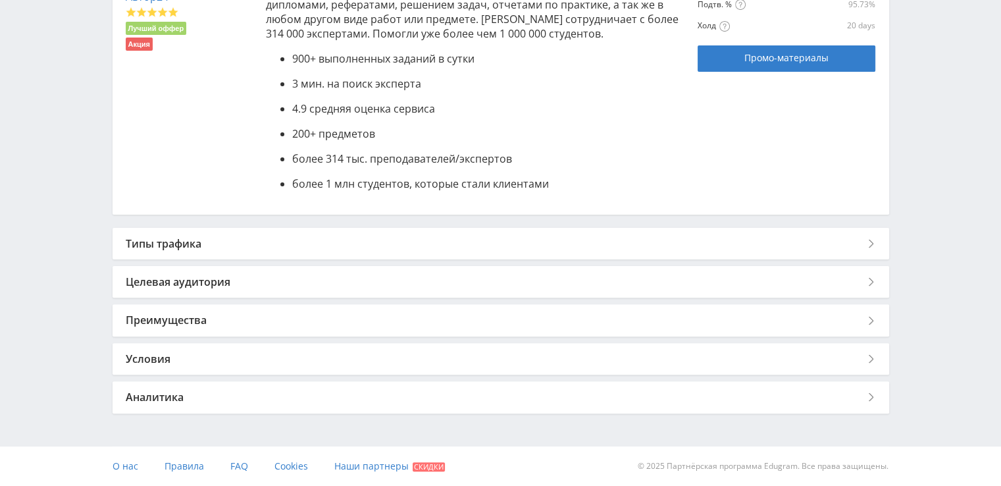
click at [432, 365] on div "Условия" at bounding box center [501, 359] width 777 height 32
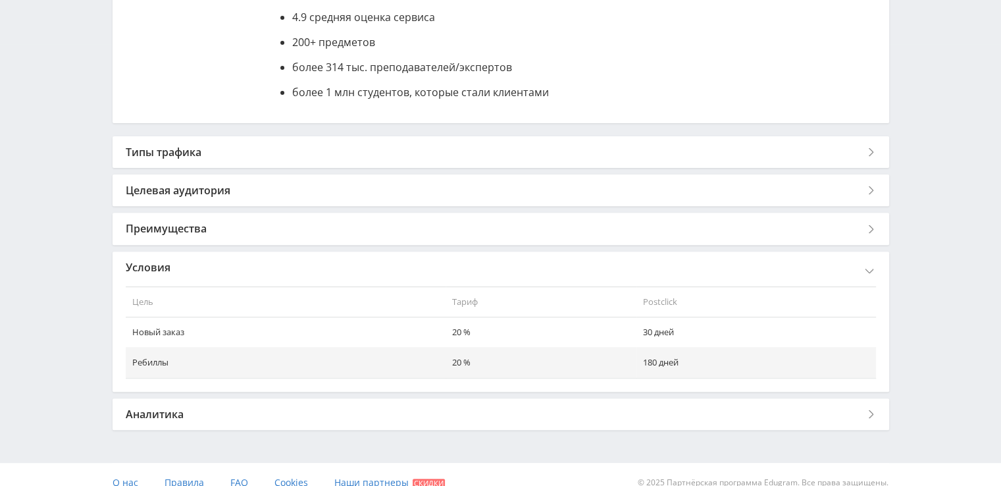
scroll to position [458, 0]
